Goal: Task Accomplishment & Management: Use online tool/utility

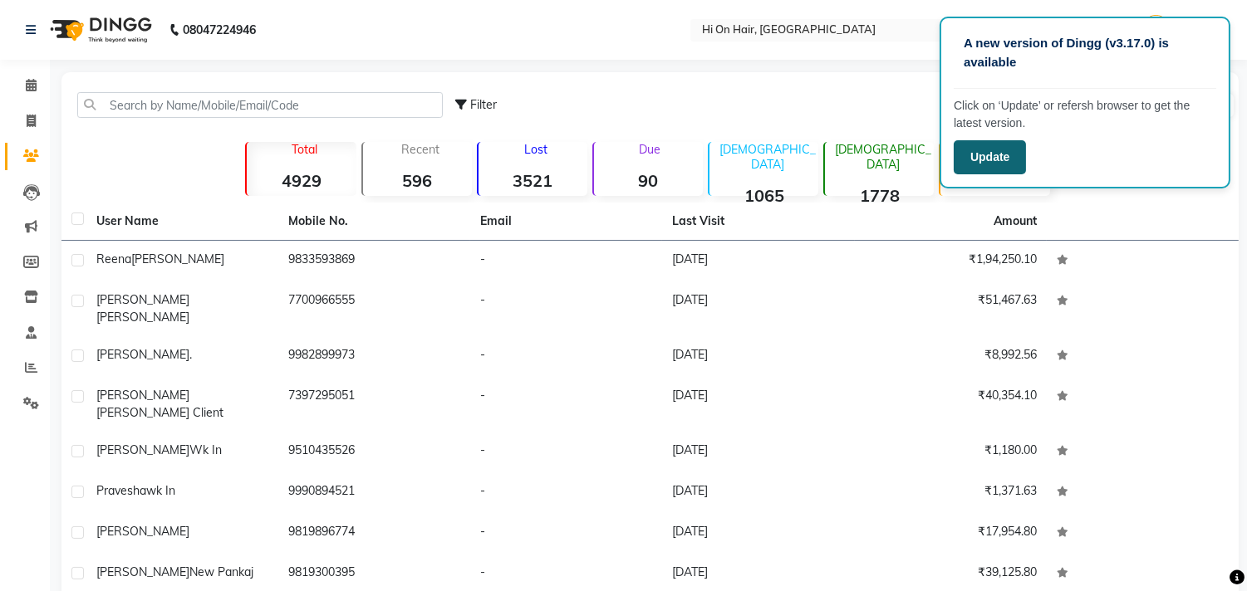
click at [989, 155] on button "Update" at bounding box center [990, 157] width 72 height 34
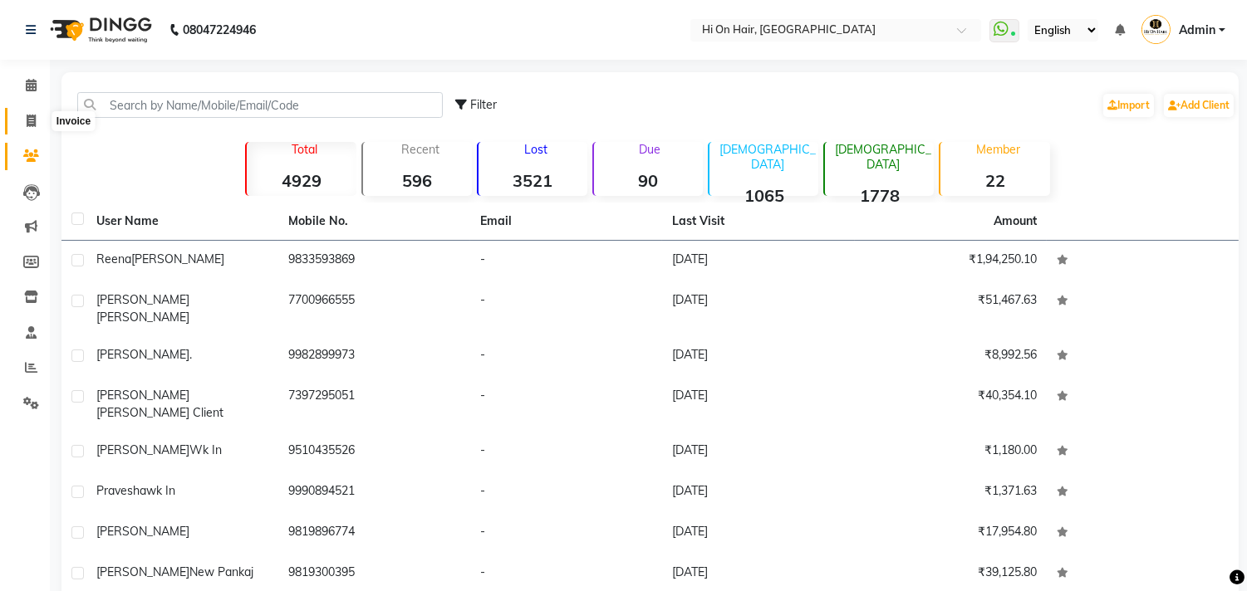
click at [35, 125] on icon at bounding box center [31, 121] width 9 height 12
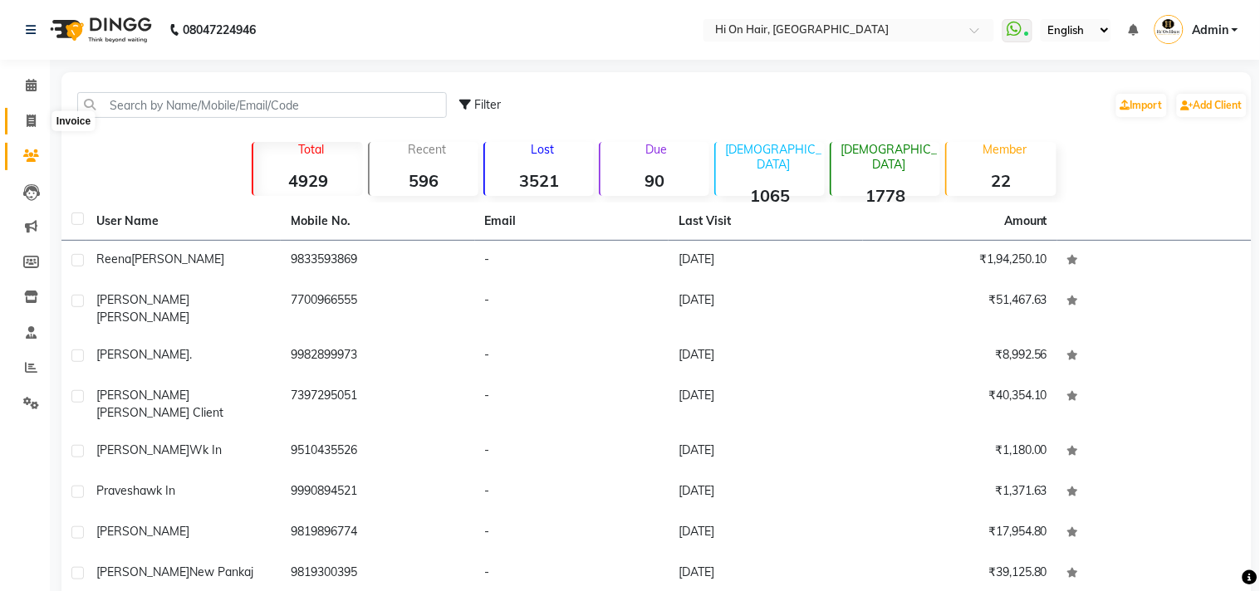
select select "535"
select select "service"
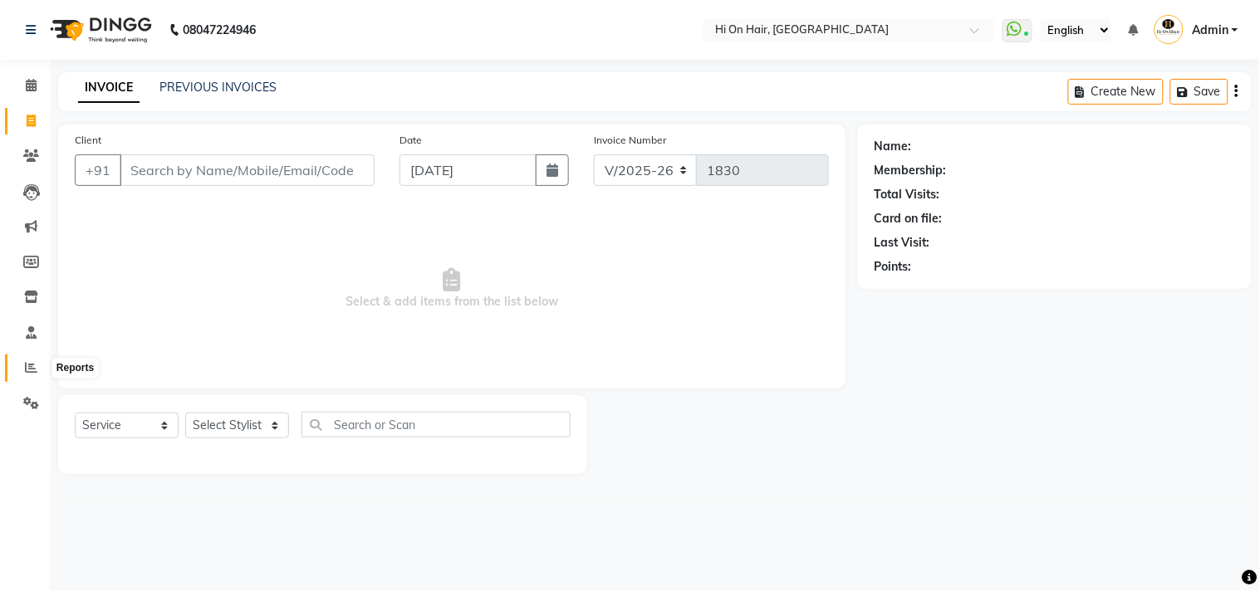
click at [27, 363] on icon at bounding box center [31, 367] width 12 height 12
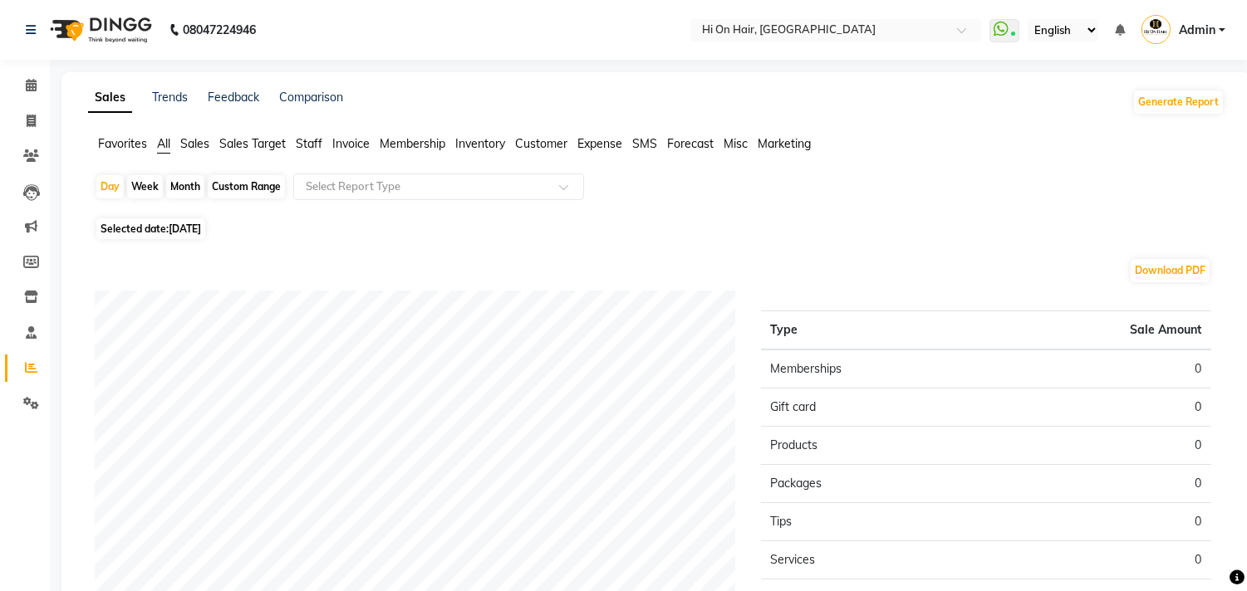
click at [174, 181] on div "Month" at bounding box center [185, 186] width 38 height 23
select select "9"
select select "2025"
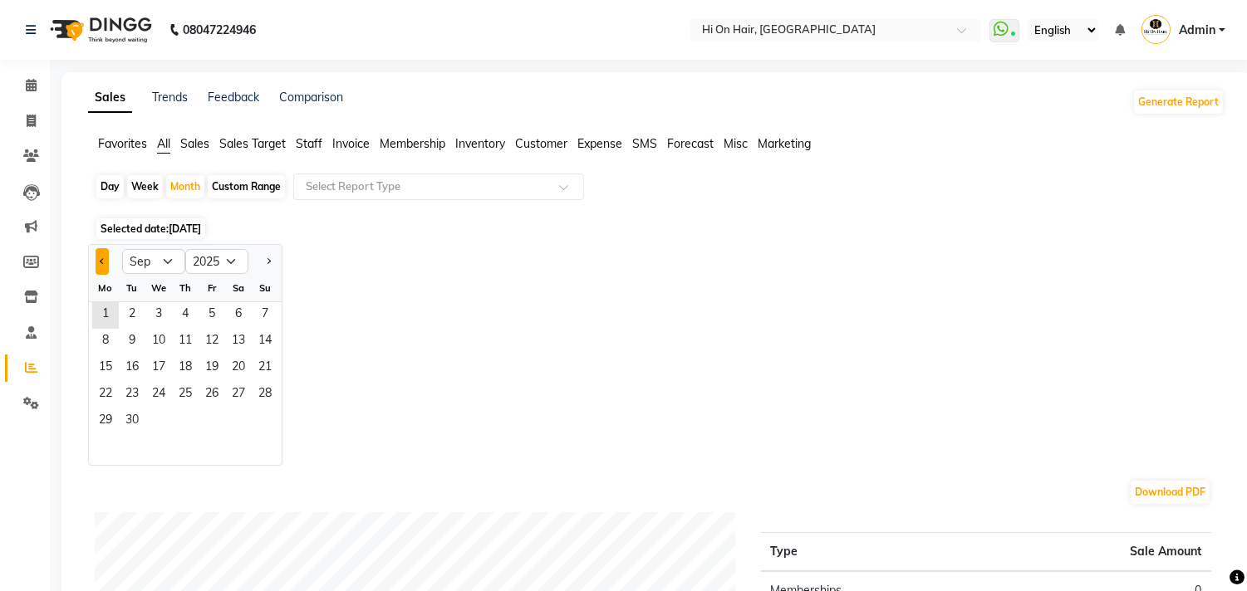
click at [97, 258] on button "Previous month" at bounding box center [102, 261] width 13 height 27
select select "8"
click at [219, 310] on span "1" at bounding box center [212, 315] width 27 height 27
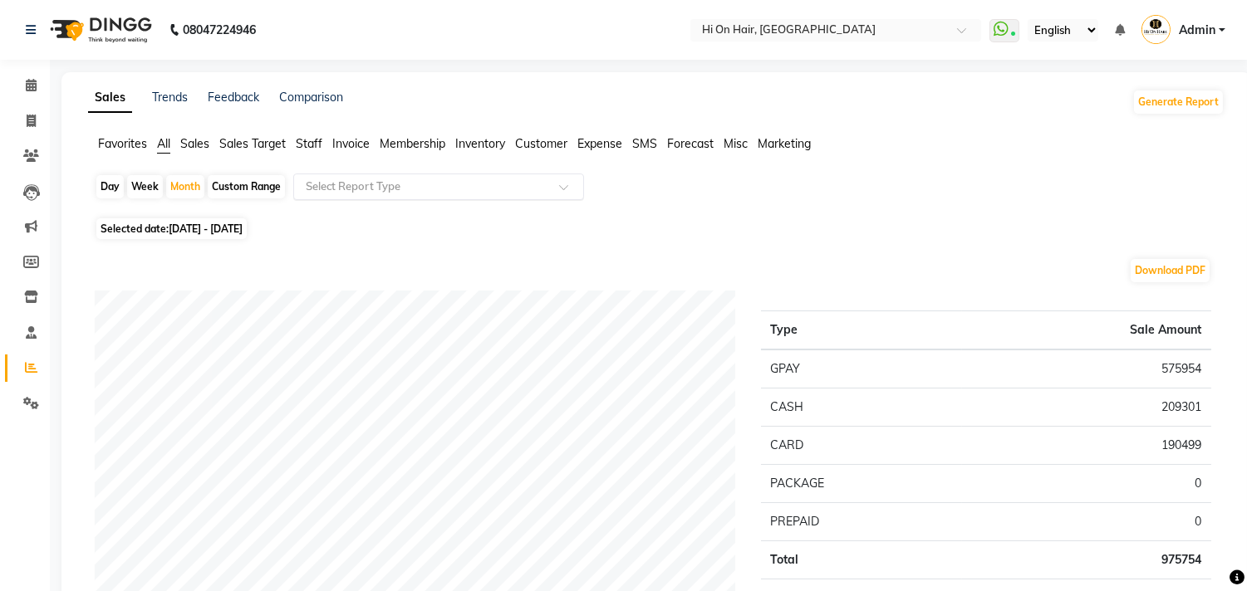
click at [335, 188] on input "text" at bounding box center [421, 187] width 239 height 17
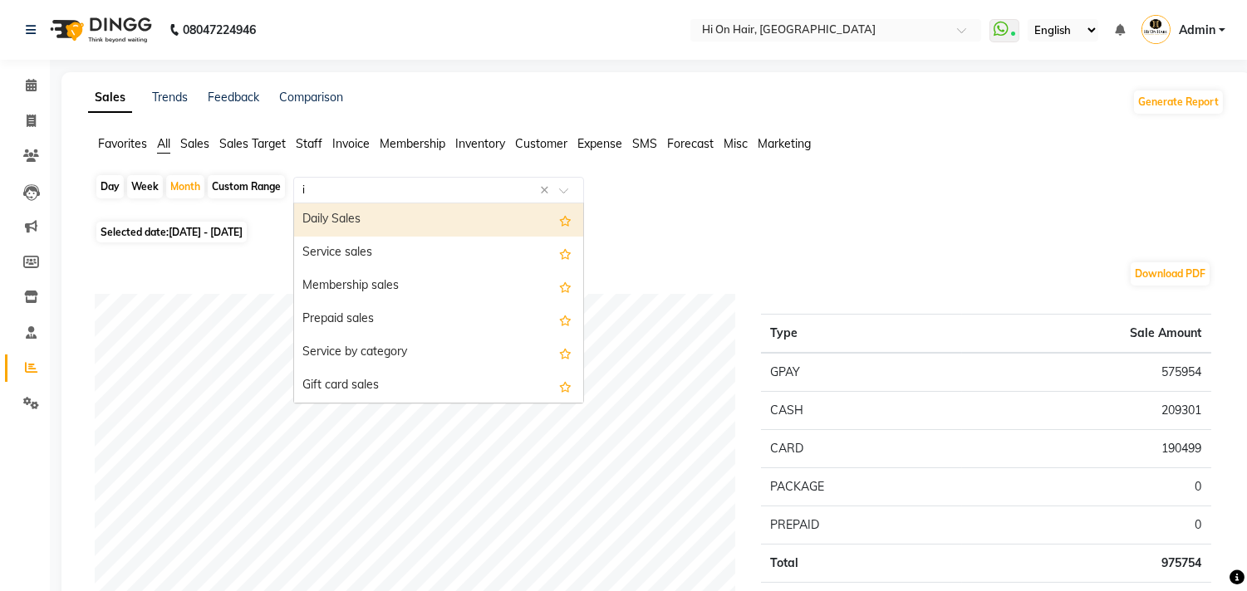
type input "in"
click at [355, 153] on ul "Favorites All Sales Sales Target Staff Invoice Membership Inventory Customer Ex…" at bounding box center [656, 144] width 1136 height 18
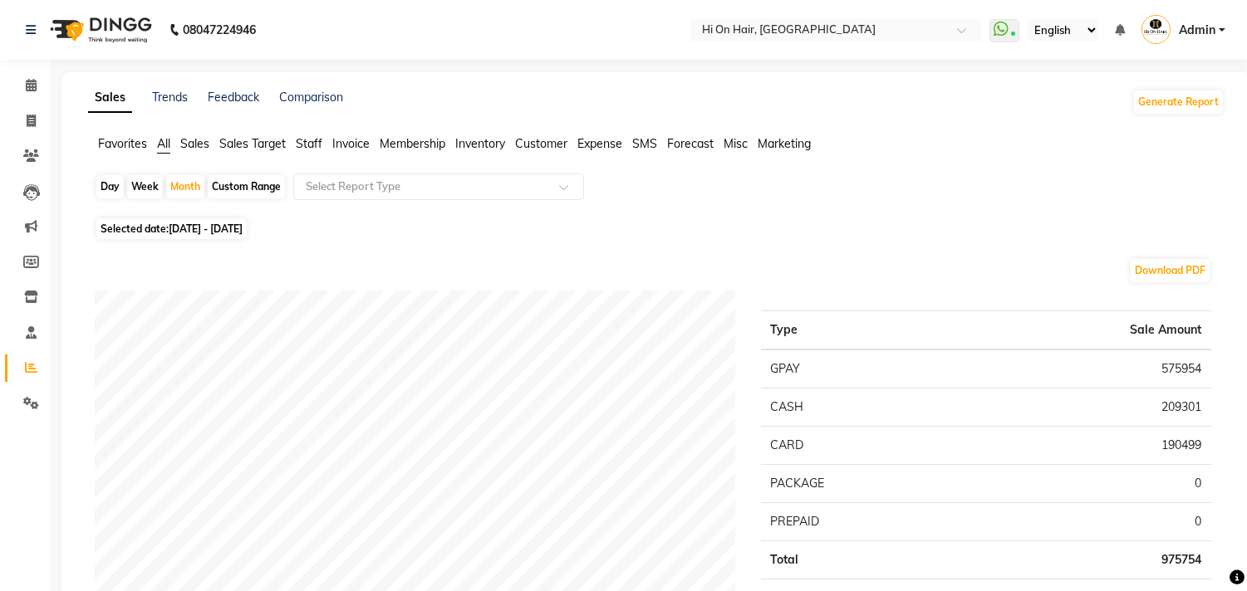
click at [353, 145] on span "Invoice" at bounding box center [350, 143] width 37 height 15
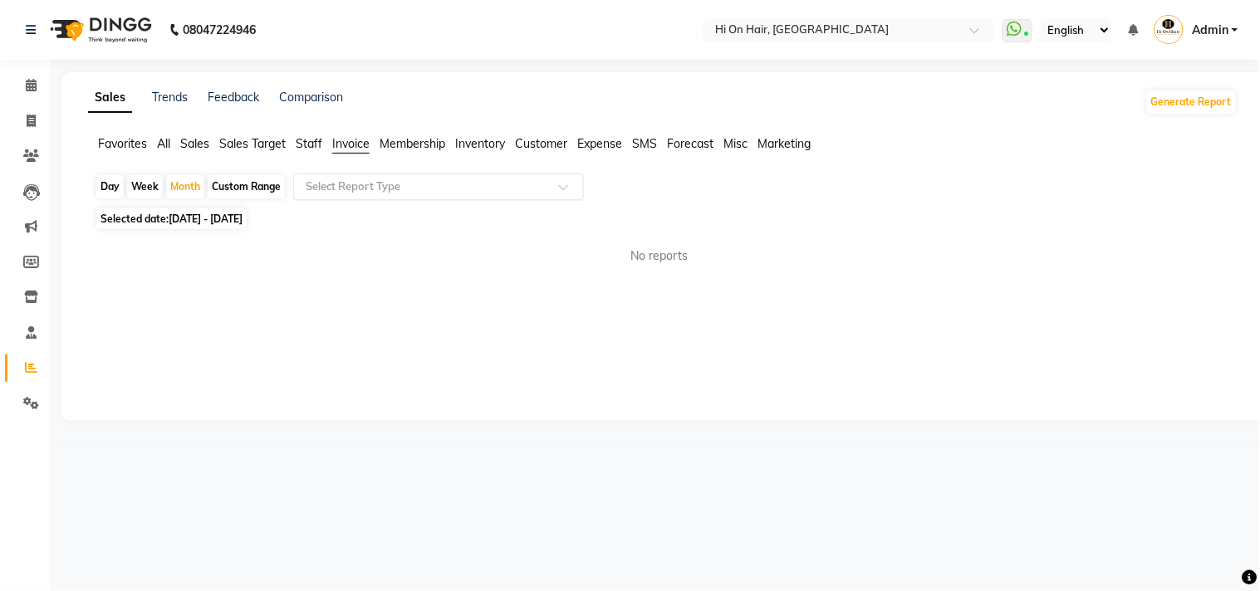
click at [357, 183] on input "text" at bounding box center [421, 187] width 239 height 17
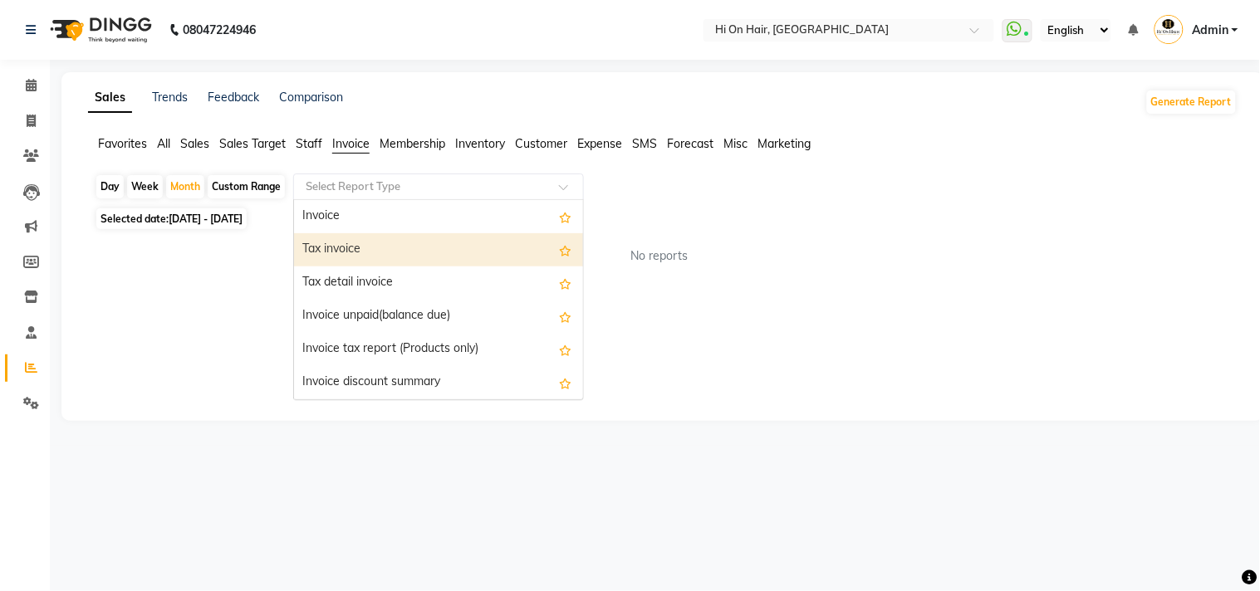
click at [371, 253] on div "Tax invoice" at bounding box center [438, 249] width 289 height 33
select select "full_report"
select select "csv"
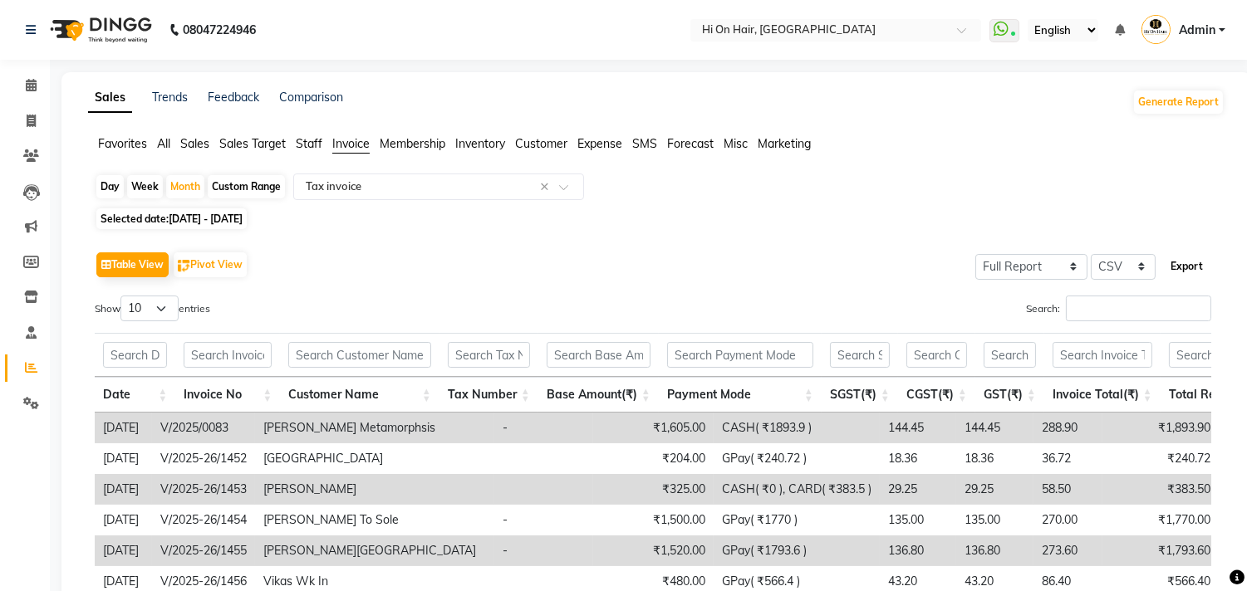
click at [1185, 268] on button "Export" at bounding box center [1187, 267] width 46 height 28
click at [19, 126] on span at bounding box center [31, 121] width 29 height 19
select select "service"
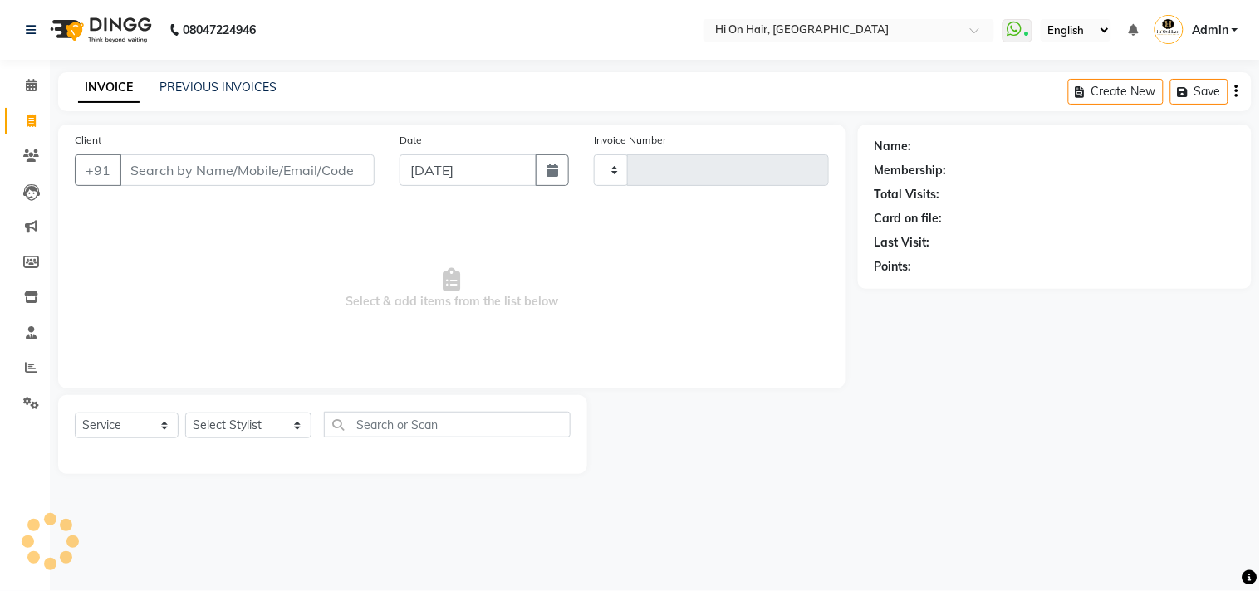
type input "1830"
select select "535"
click at [269, 428] on select "Select Stylist [PERSON_NAME] [PERSON_NAME] Hi On Hair MAKYOPHI [PERSON_NAME] [P…" at bounding box center [248, 426] width 126 height 26
select select "6883"
click at [185, 414] on select "Select Stylist [PERSON_NAME] [PERSON_NAME] Hi On Hair MAKYOPHI [PERSON_NAME] [P…" at bounding box center [248, 426] width 126 height 26
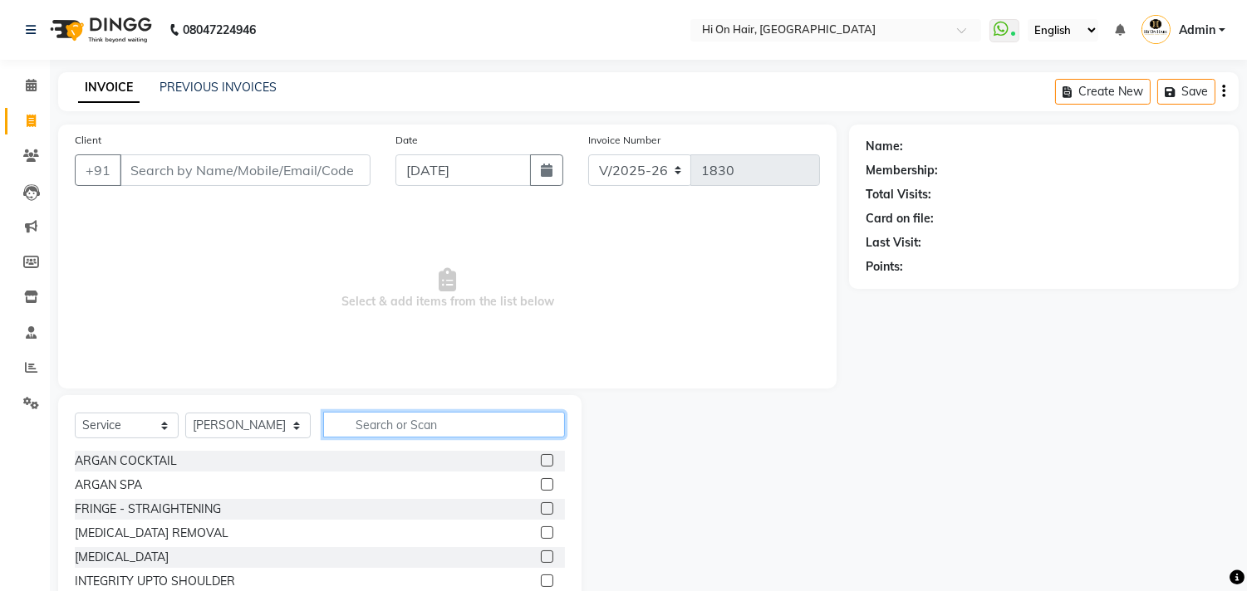
click at [378, 430] on input "text" at bounding box center [444, 425] width 242 height 26
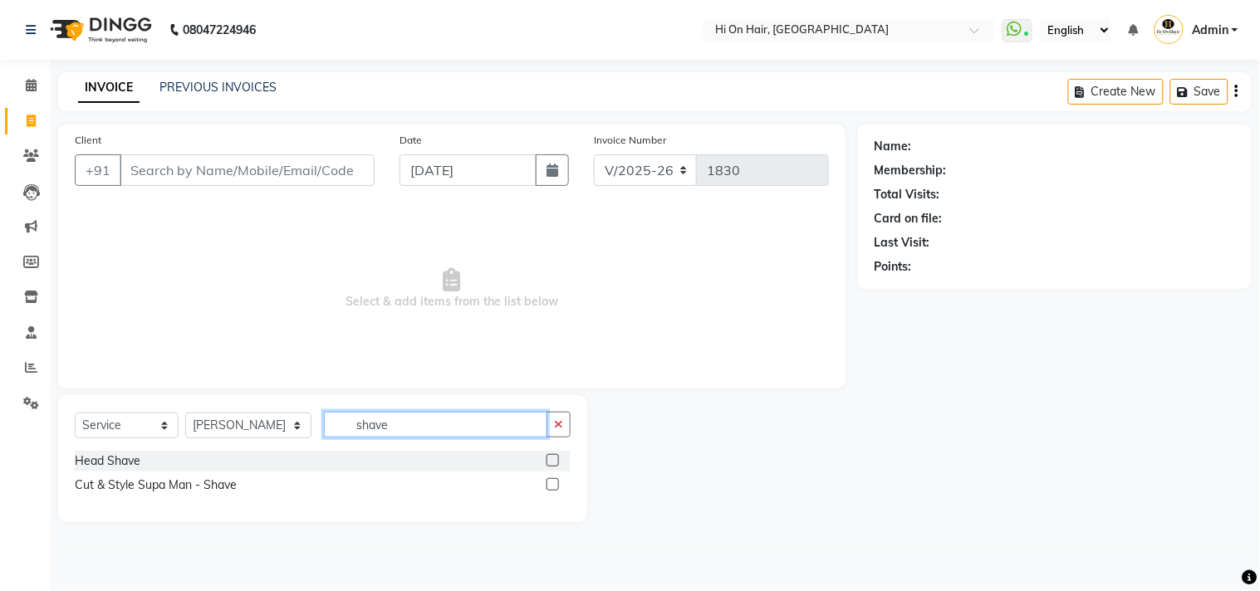
type input "shave"
click at [554, 485] on label at bounding box center [553, 485] width 12 height 12
click at [554, 485] on input "checkbox" at bounding box center [552, 485] width 11 height 11
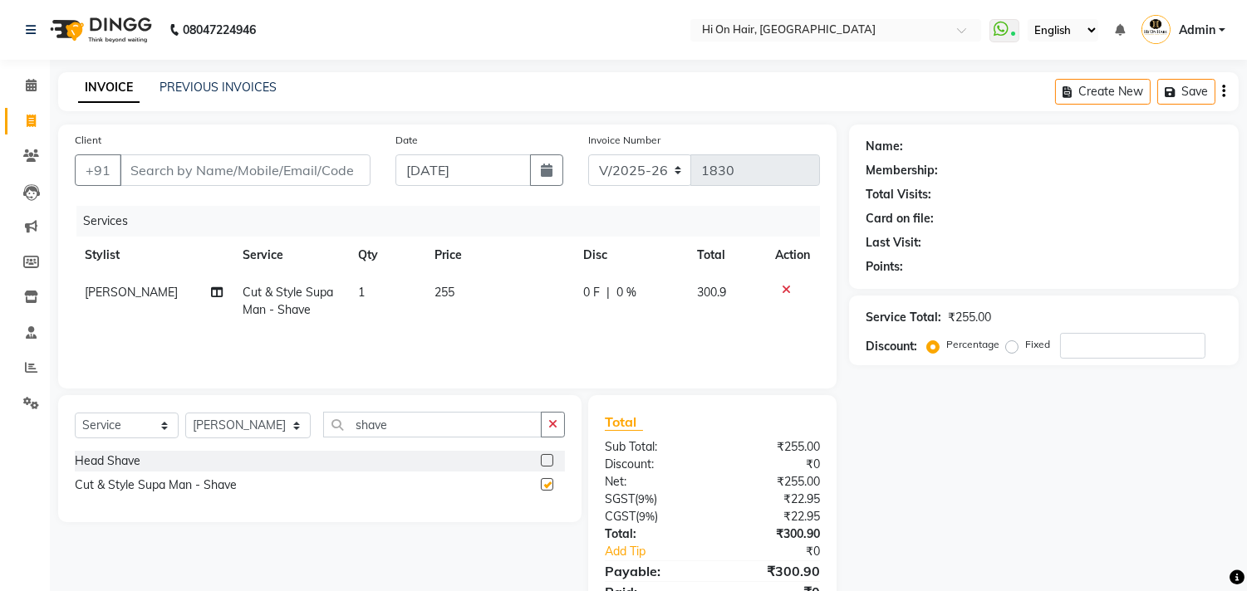
checkbox input "false"
click at [245, 171] on input "Client" at bounding box center [245, 171] width 251 height 32
type input "D"
type input "0"
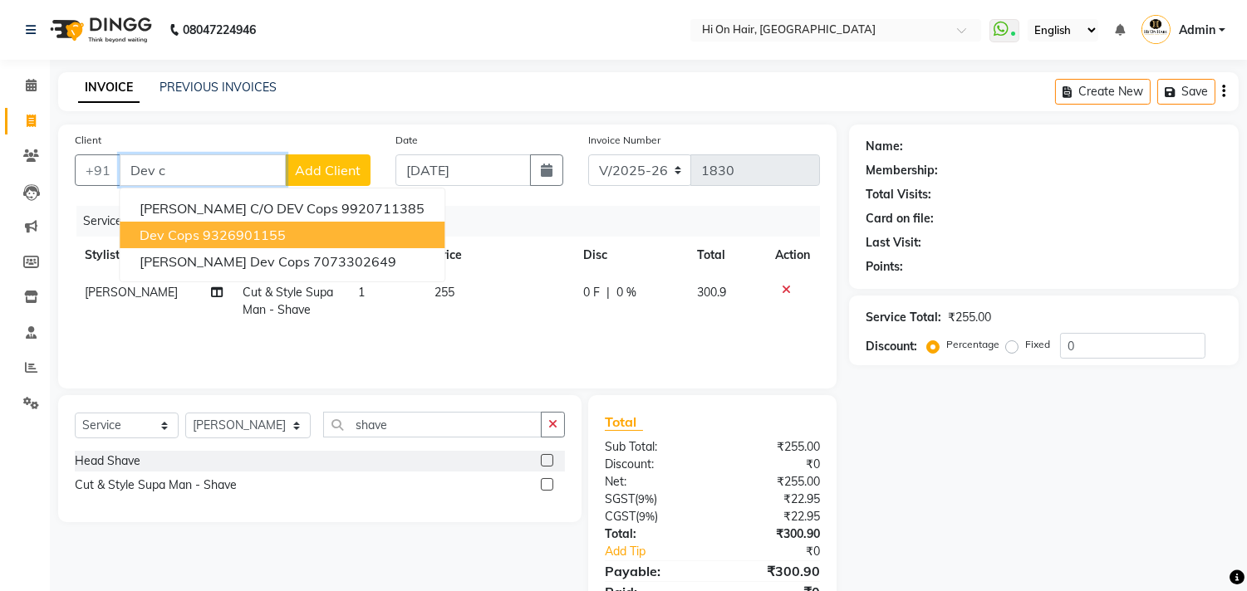
click at [266, 233] on ngb-highlight "9326901155" at bounding box center [244, 235] width 83 height 17
type input "9326901155"
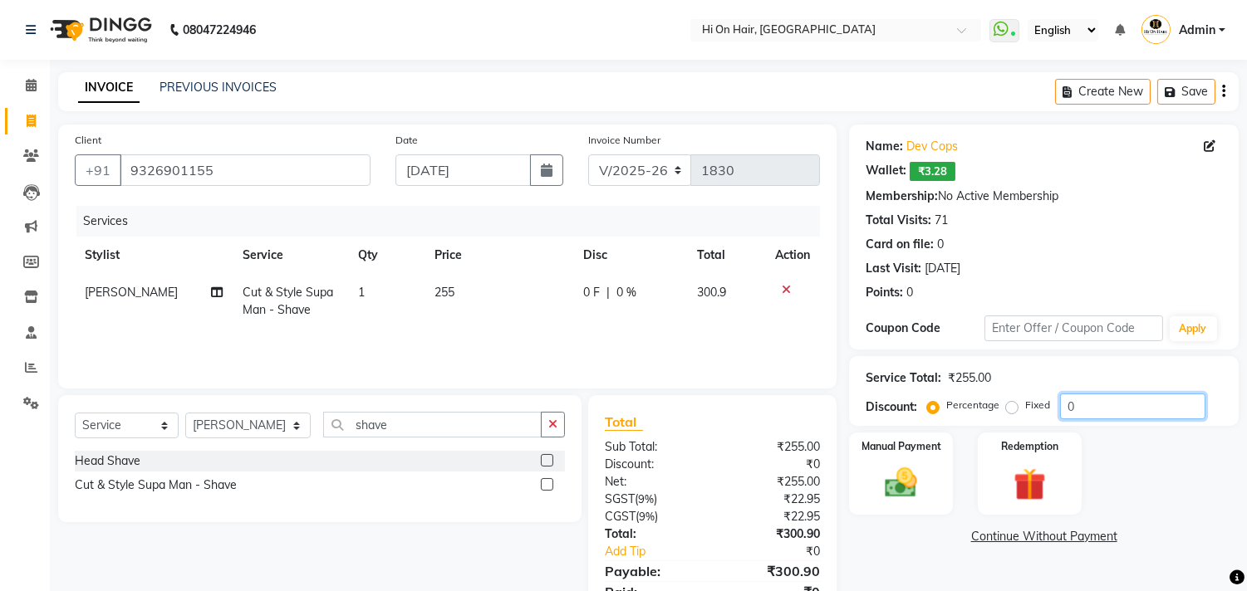
click at [1060, 408] on input "0" at bounding box center [1132, 407] width 145 height 26
type input "20"
click at [915, 470] on img at bounding box center [901, 483] width 55 height 39
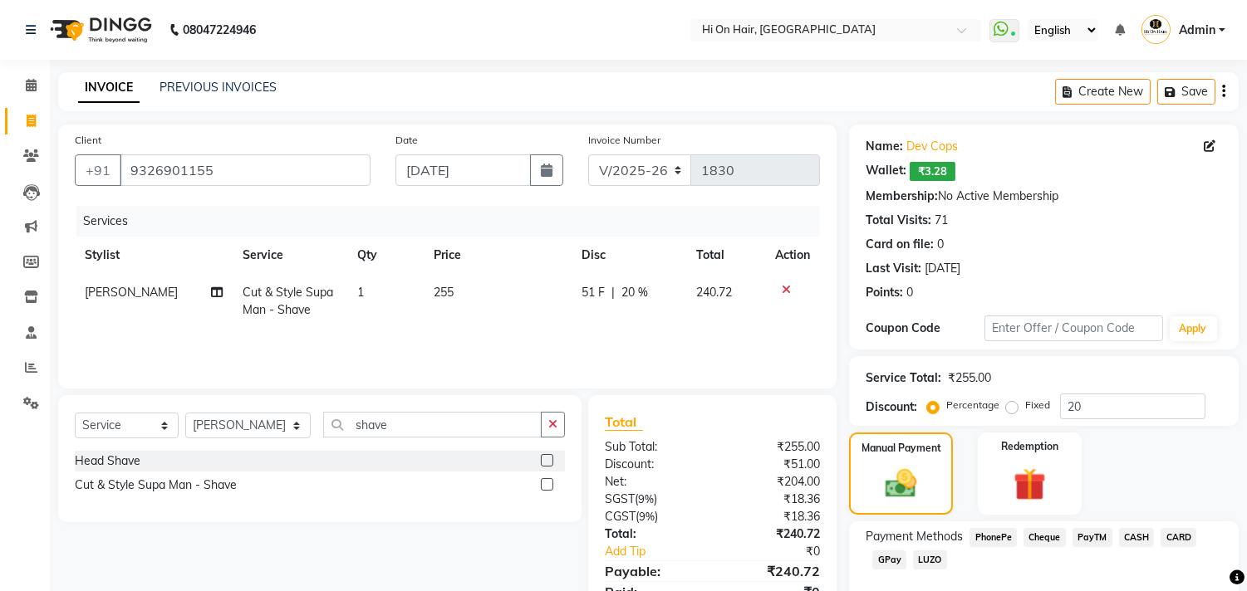
click at [618, 330] on div "Services Stylist Service Qty Price Disc Total Action [PERSON_NAME] Cut & Style …" at bounding box center [447, 289] width 745 height 166
click at [403, 322] on td "1" at bounding box center [385, 301] width 76 height 55
select select "6883"
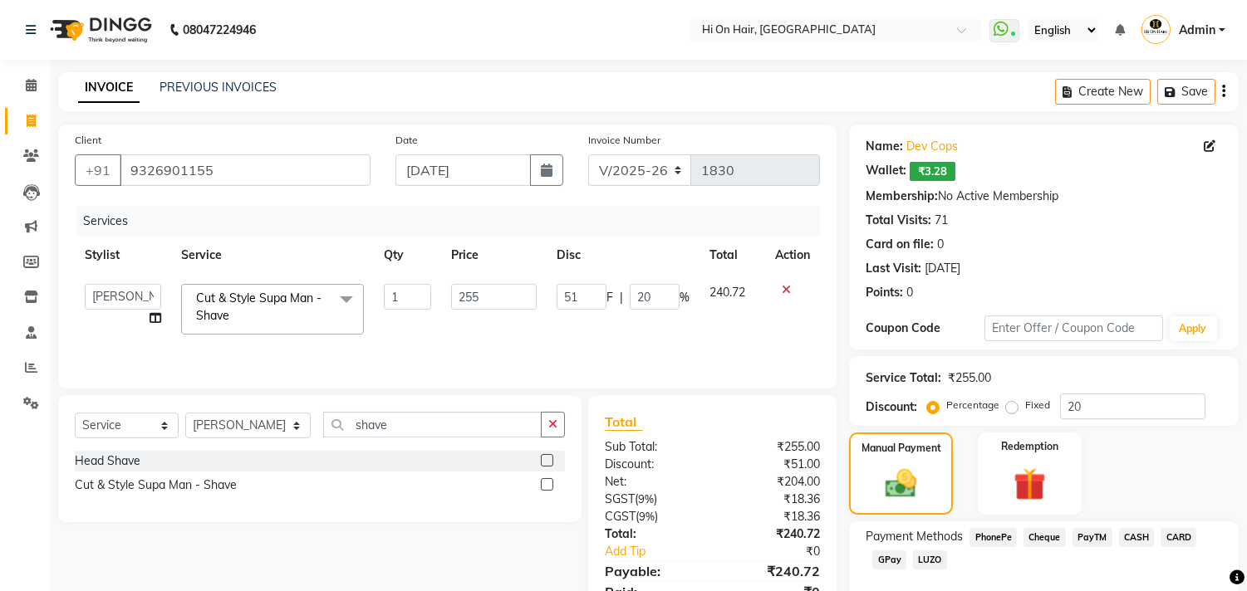
click at [1133, 484] on div "Manual Payment Redemption" at bounding box center [1044, 474] width 415 height 82
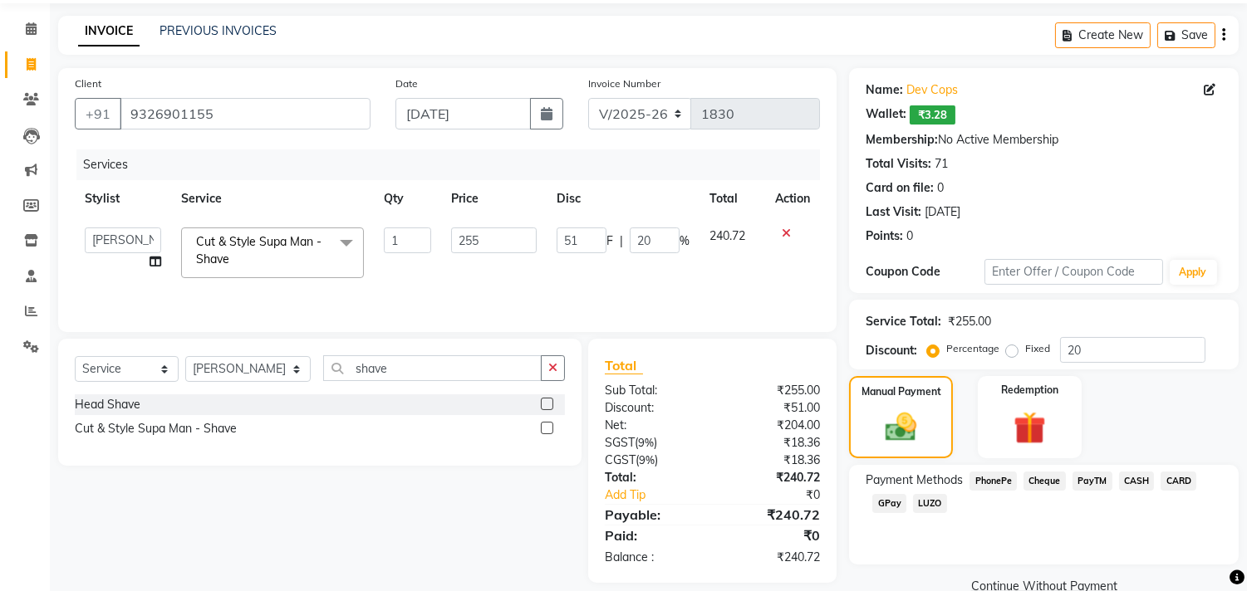
scroll to position [87, 0]
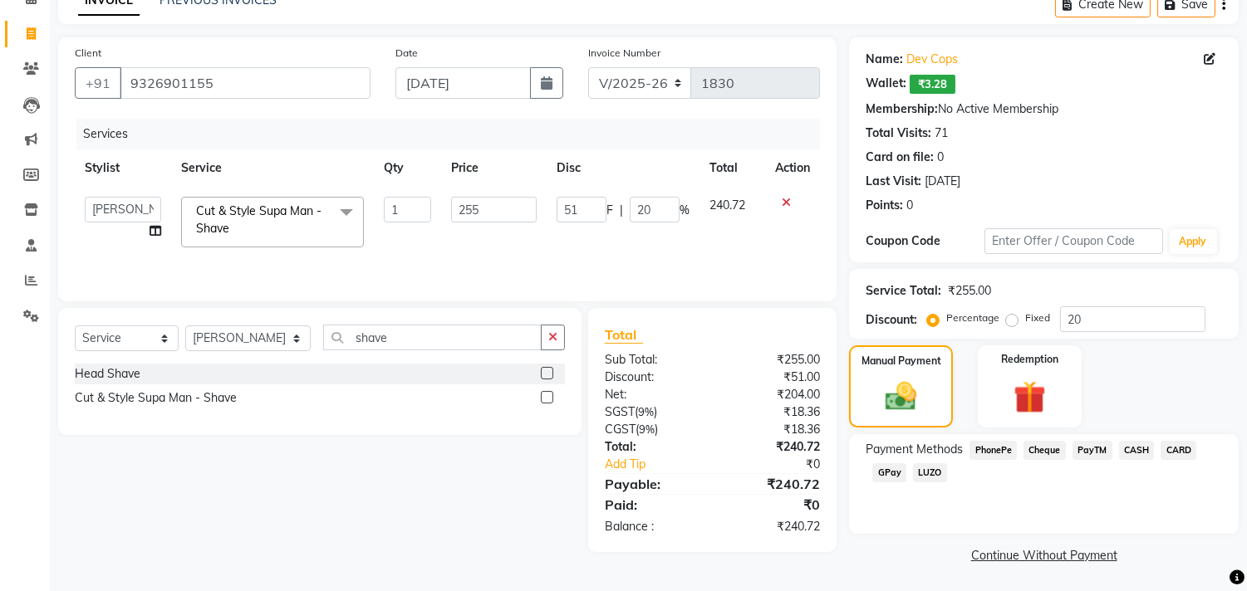
click at [1128, 449] on span "CASH" at bounding box center [1137, 450] width 36 height 19
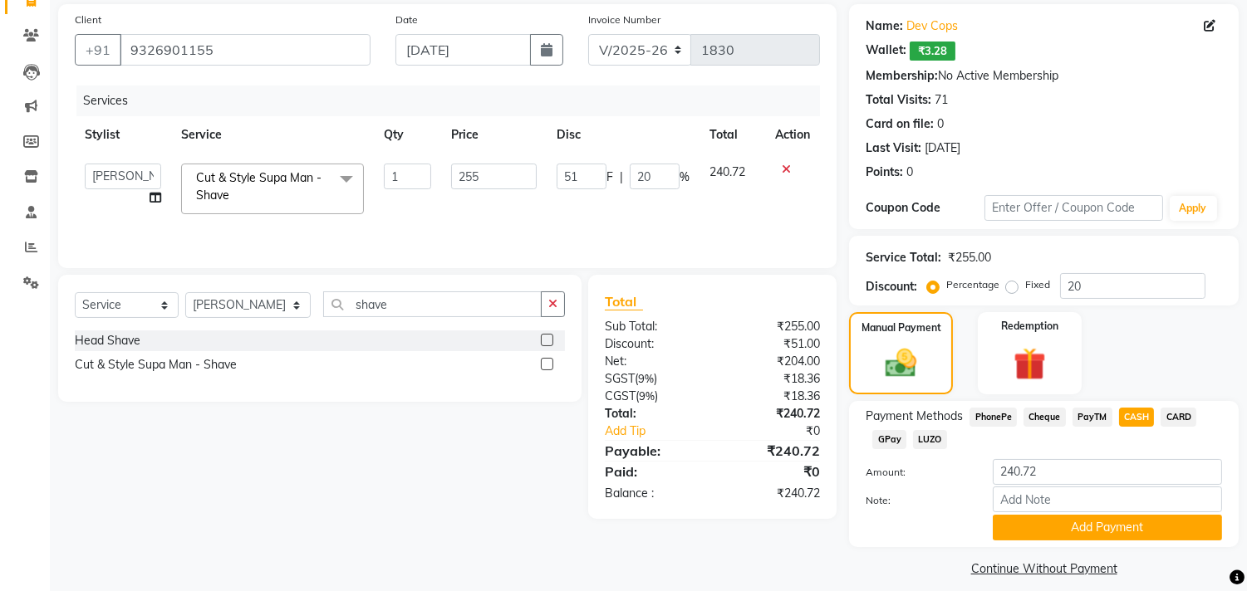
scroll to position [135, 0]
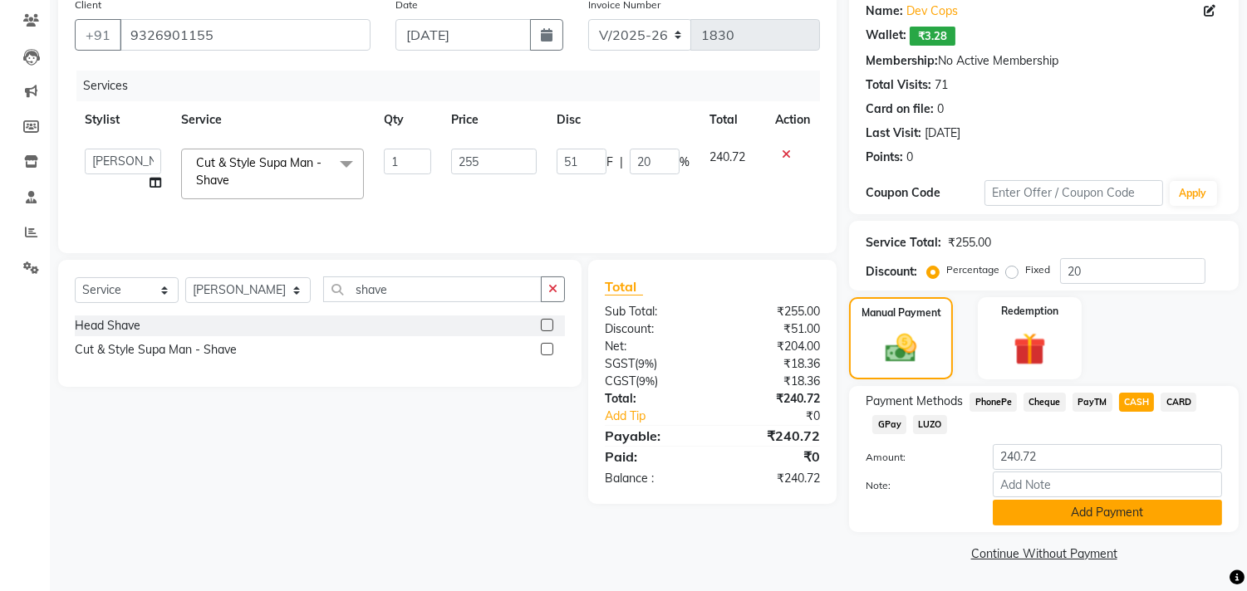
click at [1048, 511] on button "Add Payment" at bounding box center [1107, 513] width 229 height 26
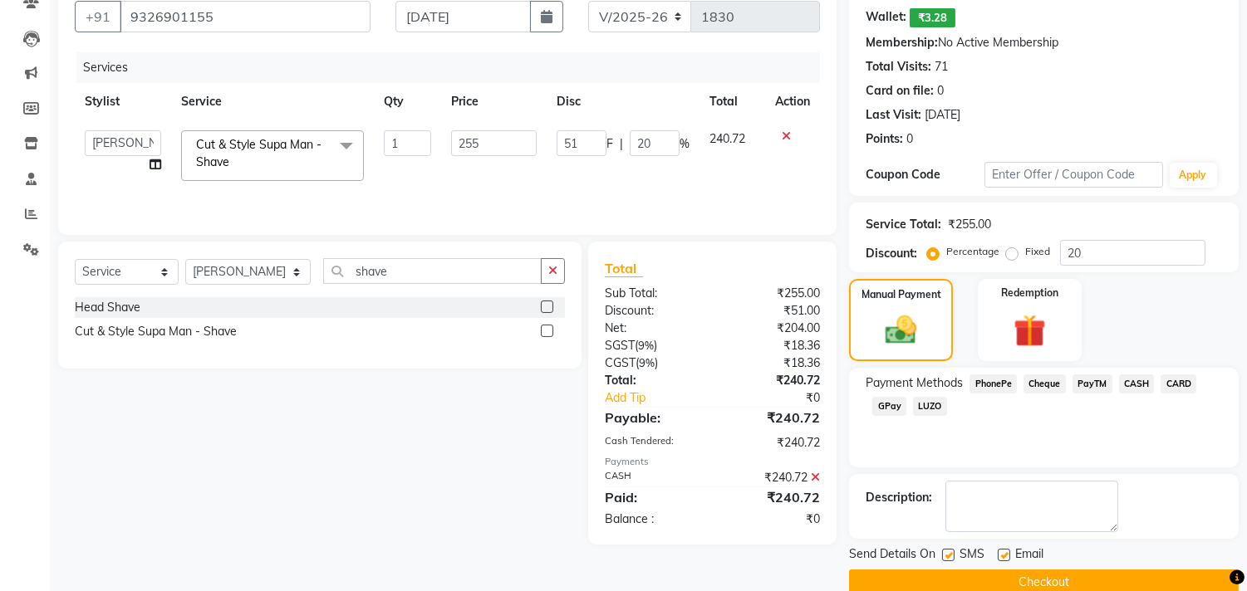
scroll to position [181, 0]
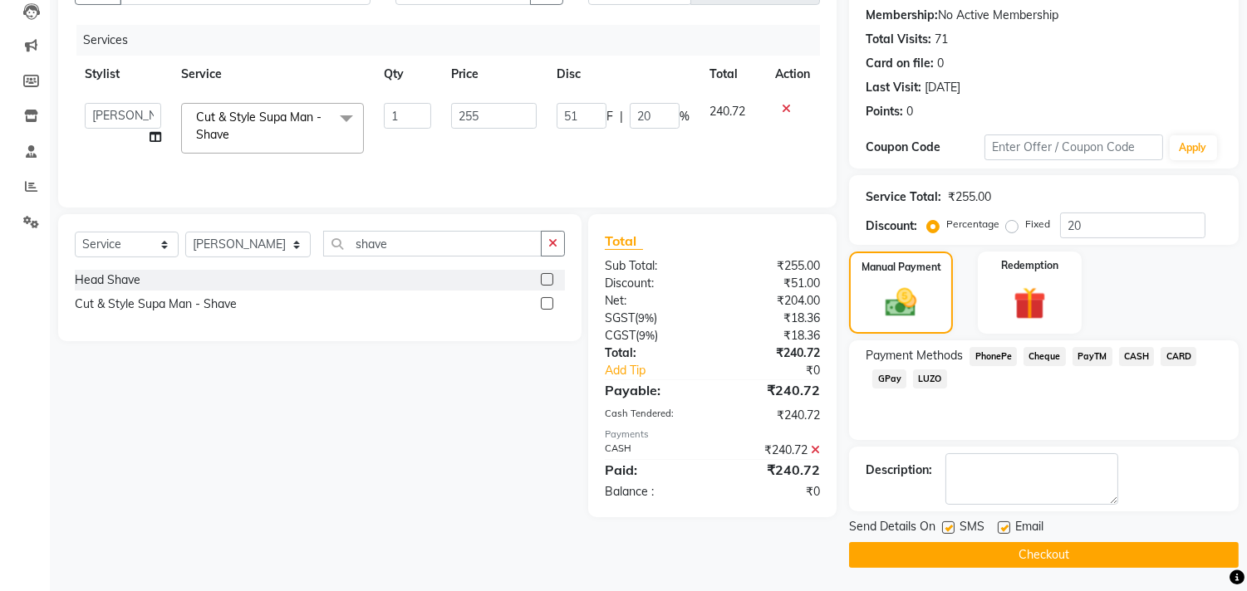
click at [1002, 523] on label at bounding box center [1004, 528] width 12 height 12
click at [1002, 523] on input "checkbox" at bounding box center [1003, 528] width 11 height 11
checkbox input "false"
click at [1001, 550] on button "Checkout" at bounding box center [1044, 555] width 390 height 26
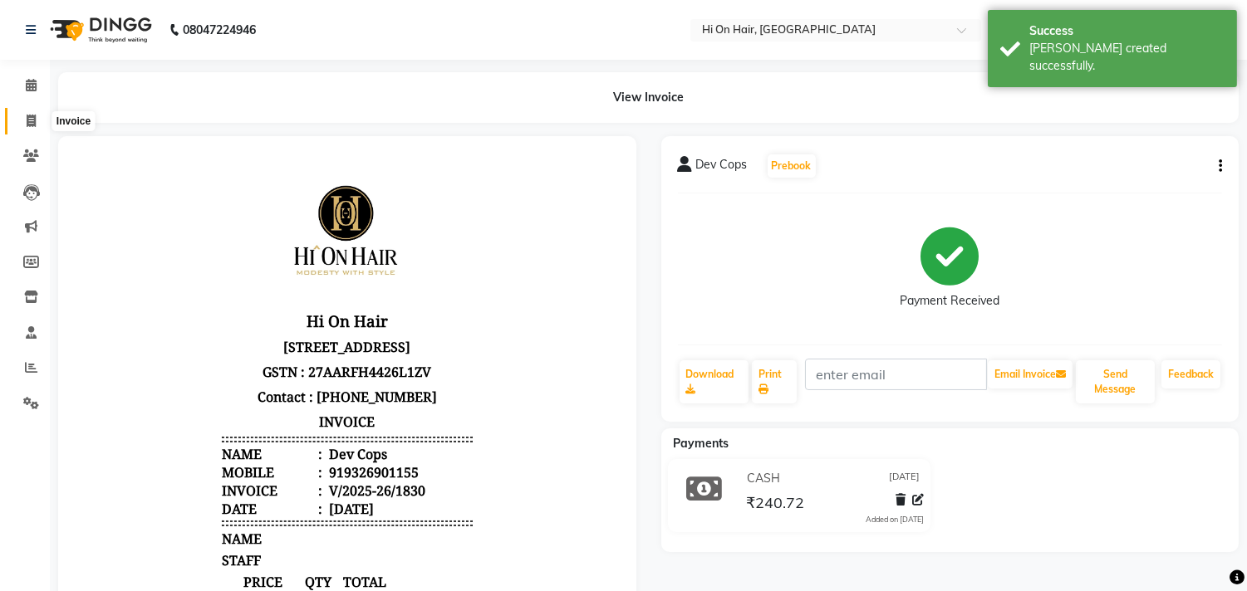
click at [30, 118] on icon at bounding box center [31, 121] width 9 height 12
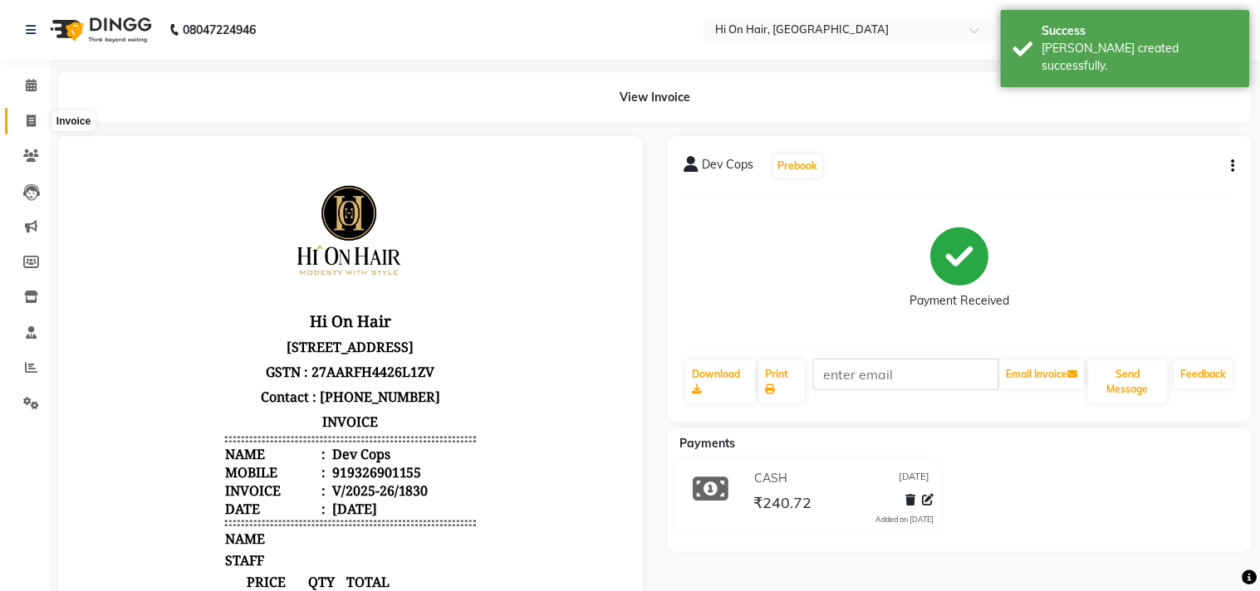
select select "535"
select select "service"
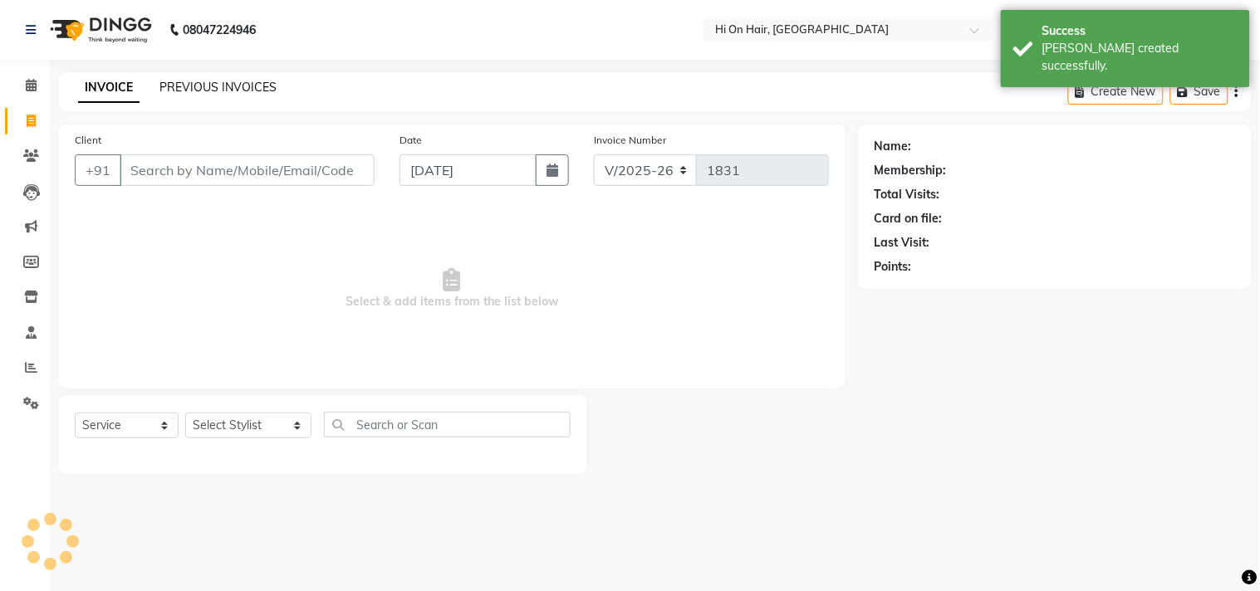
click at [204, 87] on link "PREVIOUS INVOICES" at bounding box center [218, 87] width 117 height 15
